Goal: Task Accomplishment & Management: Manage account settings

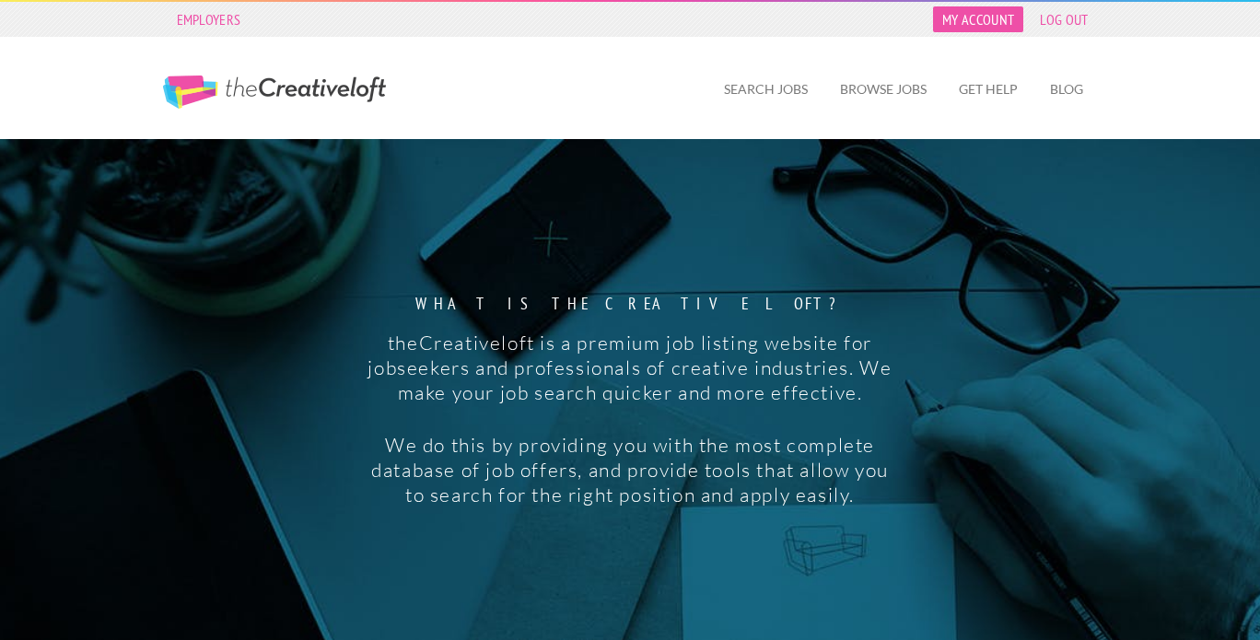
click at [998, 22] on link "My Account" at bounding box center [978, 19] width 90 height 26
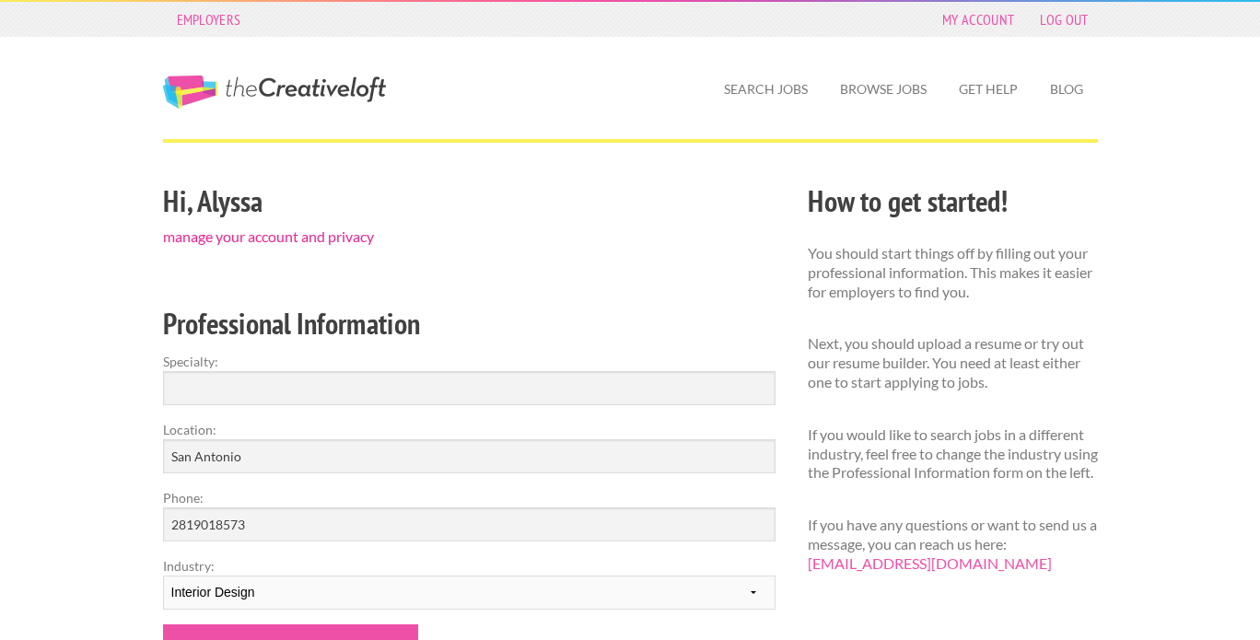
click at [323, 237] on link "manage your account and privacy" at bounding box center [268, 235] width 211 height 17
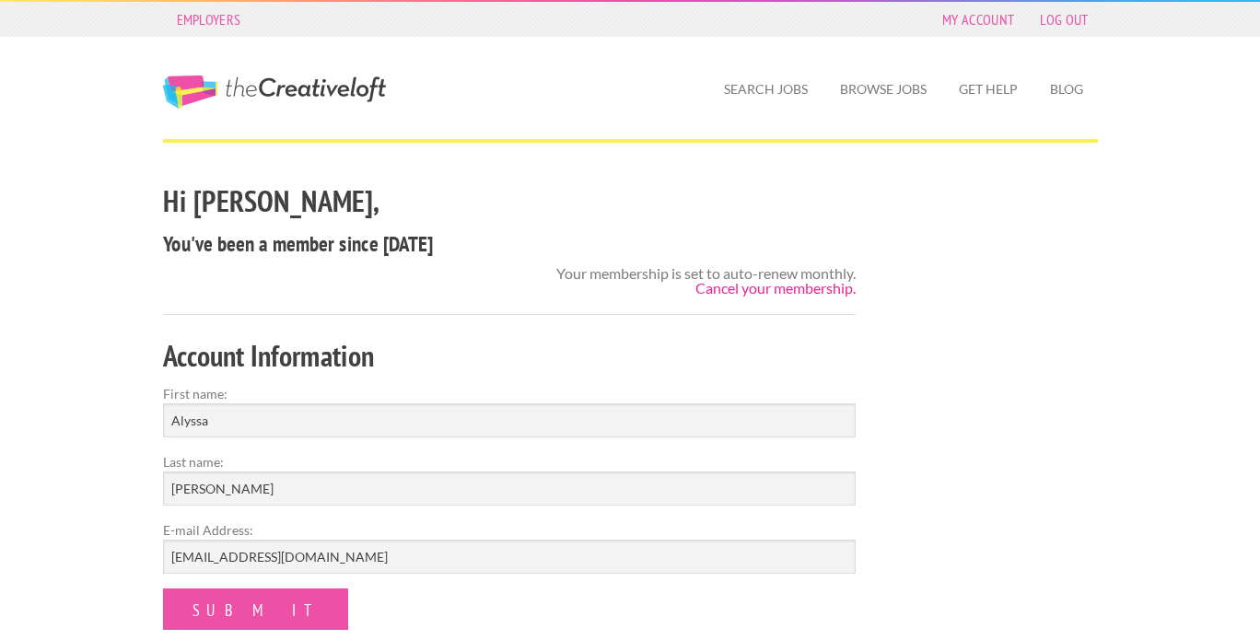
click at [764, 286] on link "Cancel your membership." at bounding box center [775, 287] width 160 height 17
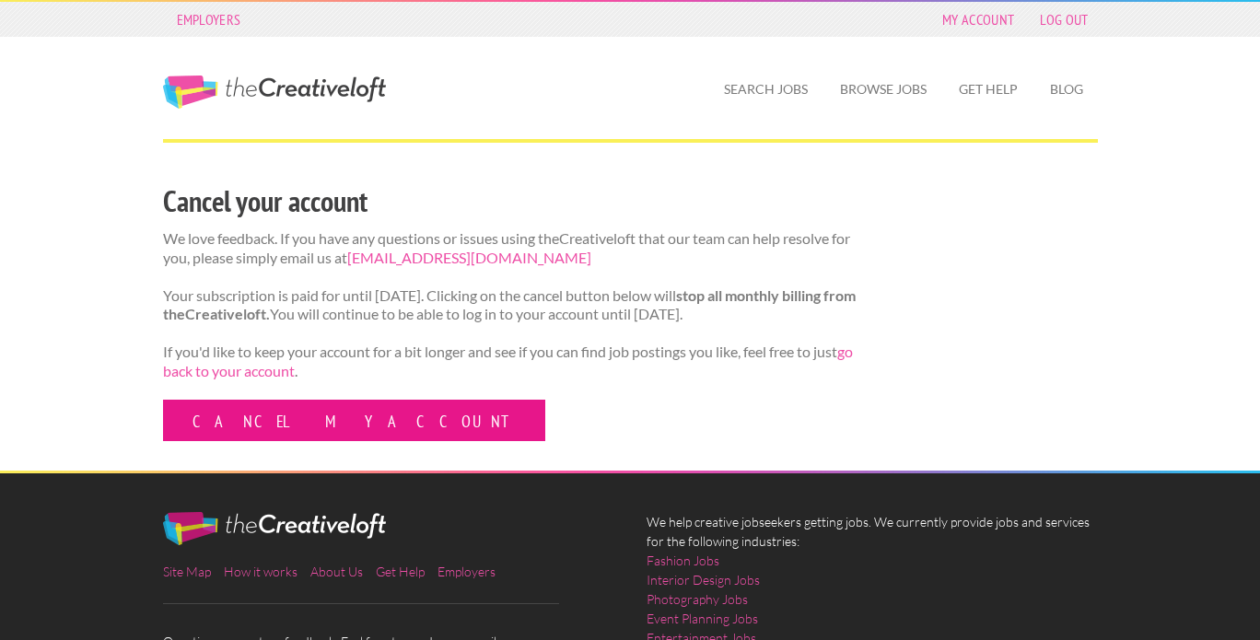
click at [284, 432] on link "Cancel my account" at bounding box center [354, 420] width 382 height 41
